Goal: Task Accomplishment & Management: Use online tool/utility

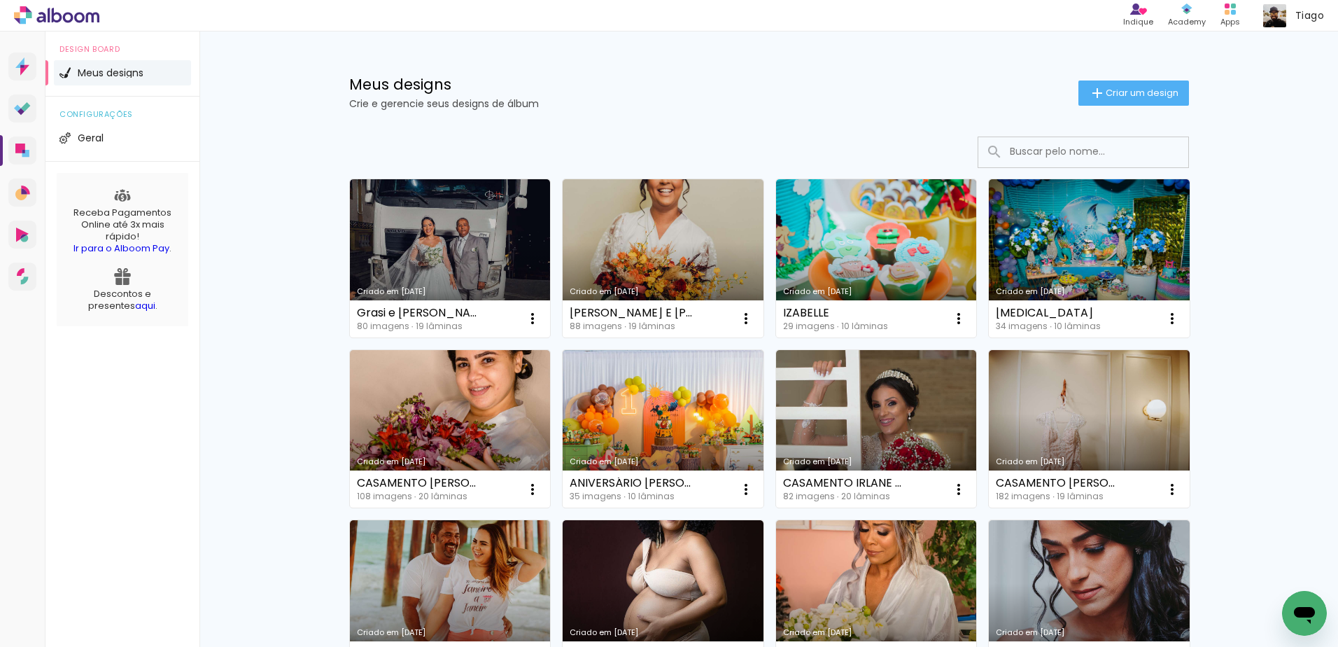
click at [432, 247] on link "Criado em [DATE]" at bounding box center [450, 258] width 201 height 158
